Goal: Contribute content: Contribute content

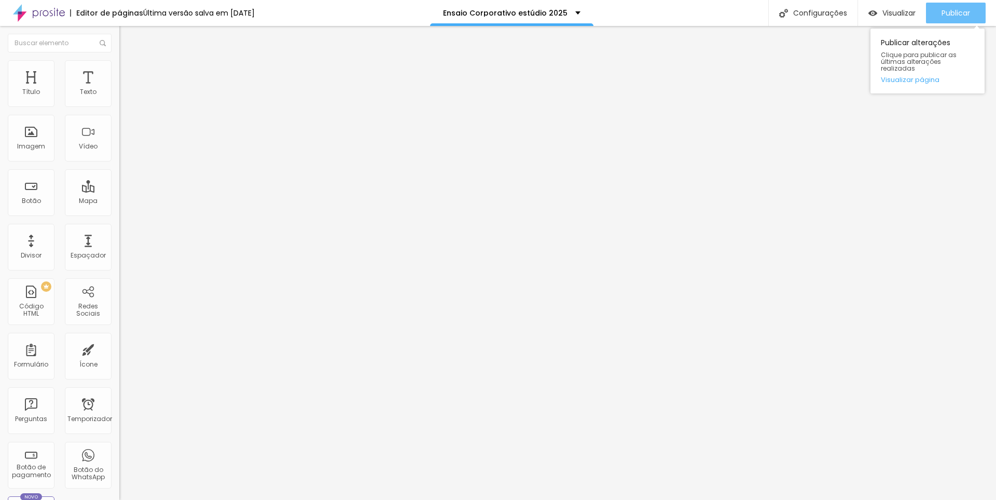
click at [963, 9] on font "Publicar" at bounding box center [956, 13] width 29 height 10
click at [942, 9] on font "Publicar" at bounding box center [956, 13] width 29 height 10
